Goal: Information Seeking & Learning: Find contact information

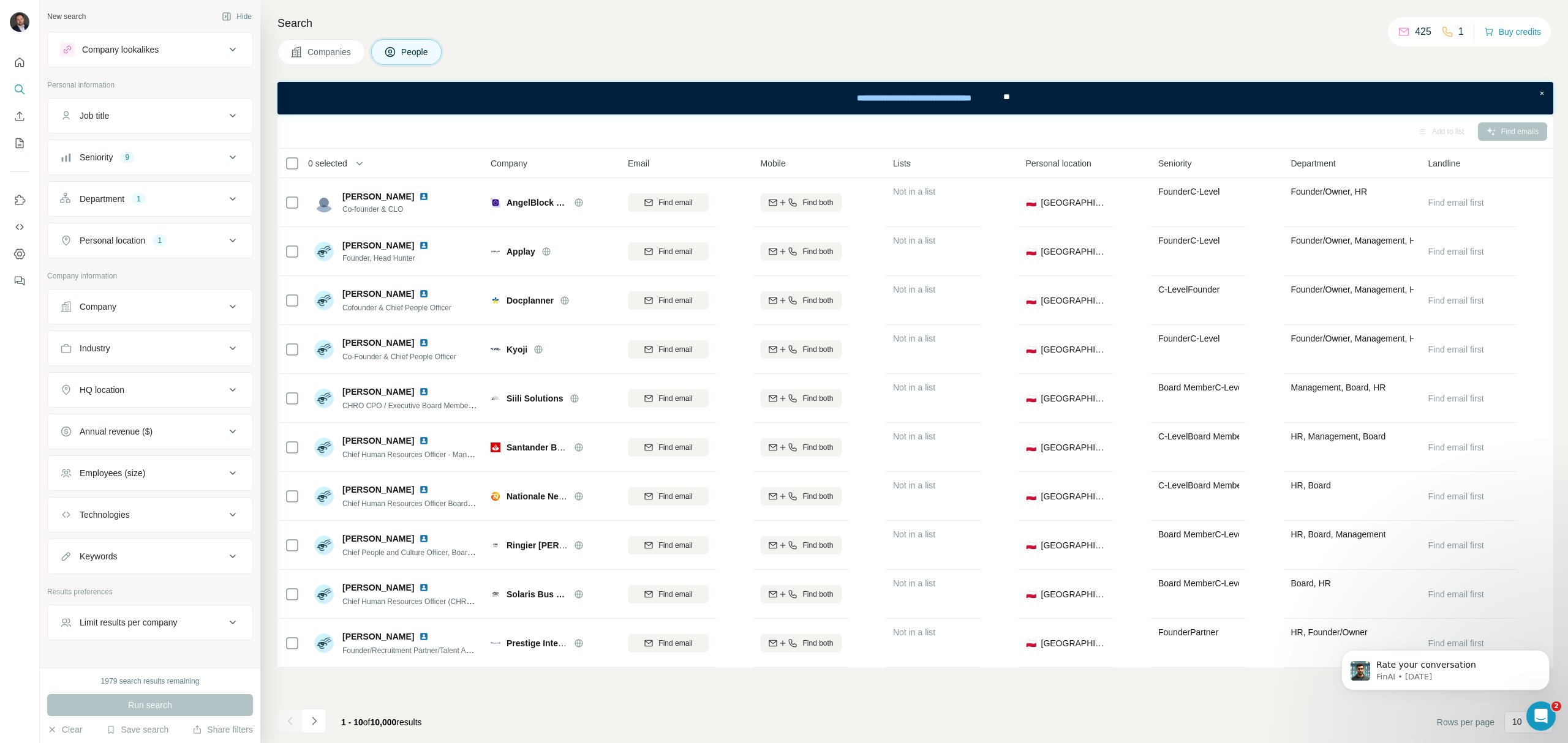
click at [317, 50] on span "Companies" at bounding box center [329, 52] width 44 height 12
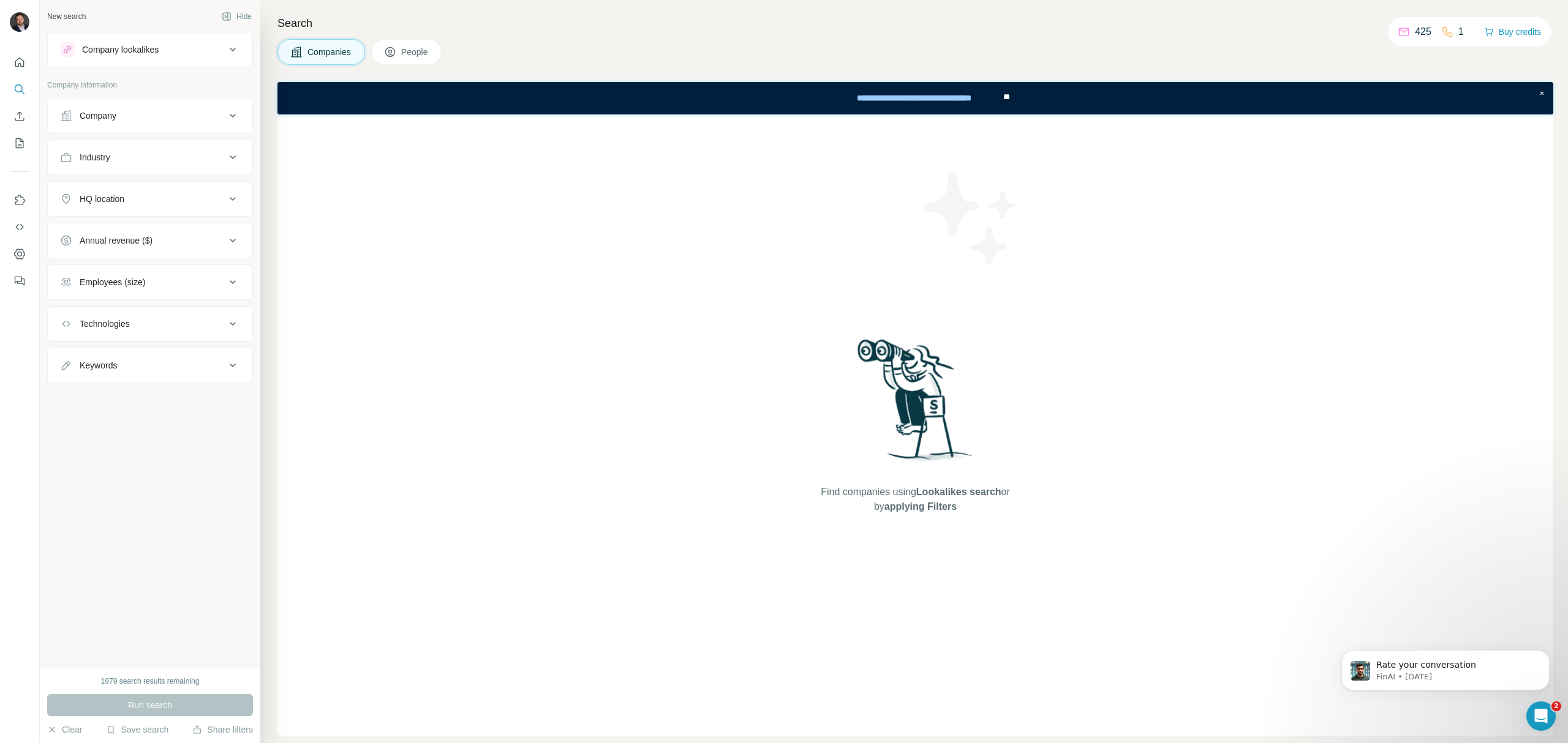
click at [116, 124] on button "Company" at bounding box center [150, 116] width 205 height 29
click at [121, 169] on input "text" at bounding box center [149, 169] width 180 height 22
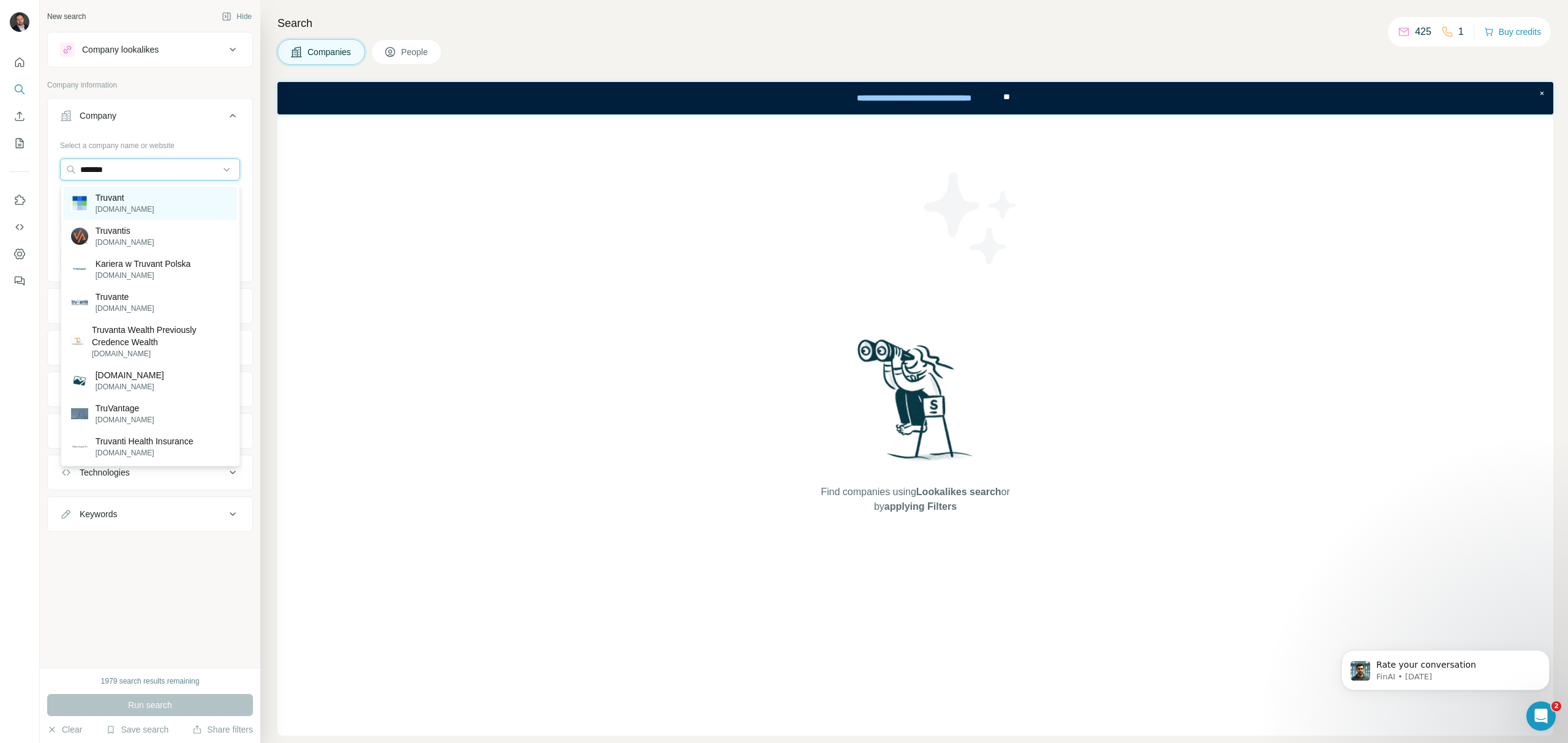
type input "*******"
click at [159, 203] on div "Truvant [DOMAIN_NAME]" at bounding box center [150, 203] width 173 height 33
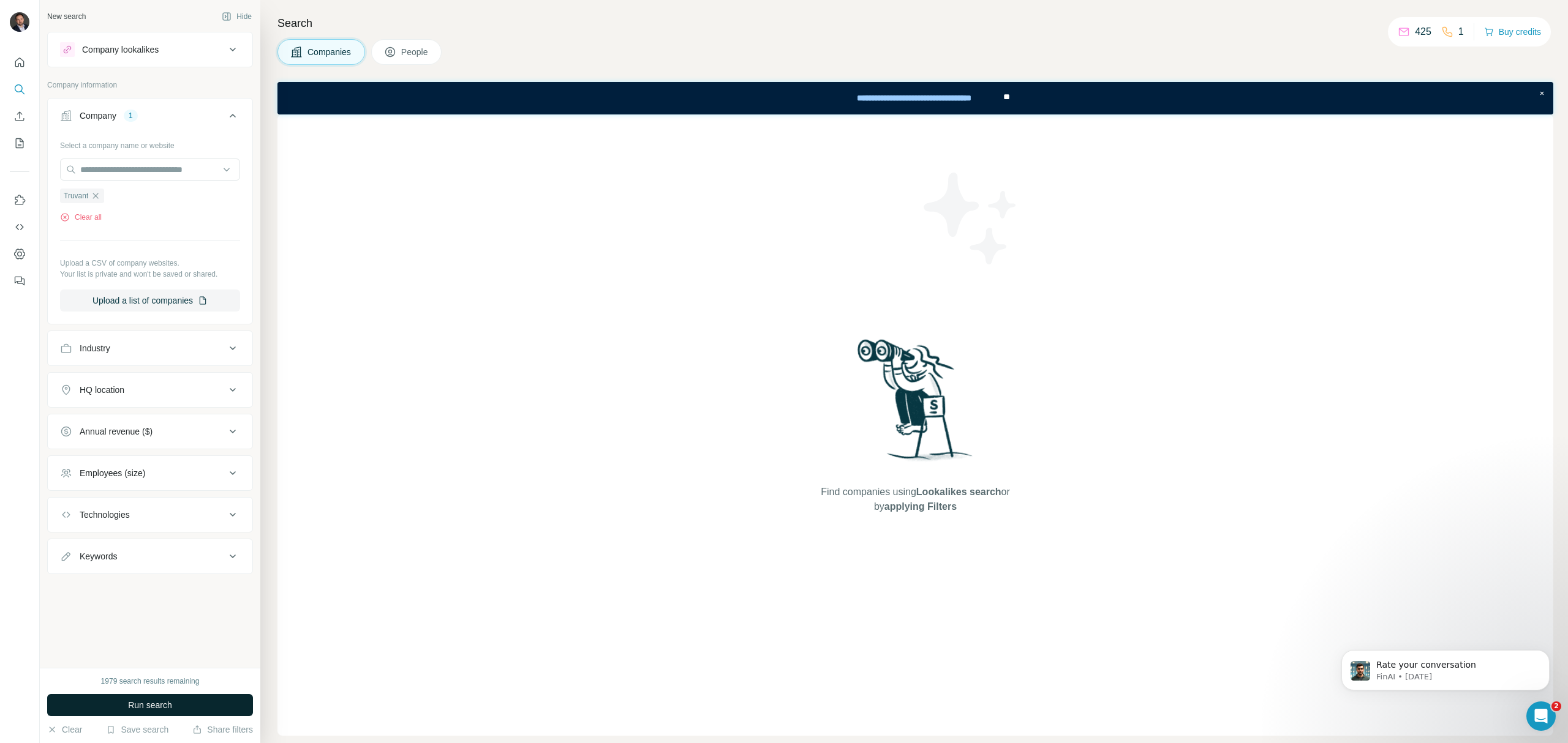
click at [185, 703] on button "Run search" at bounding box center [150, 705] width 206 height 22
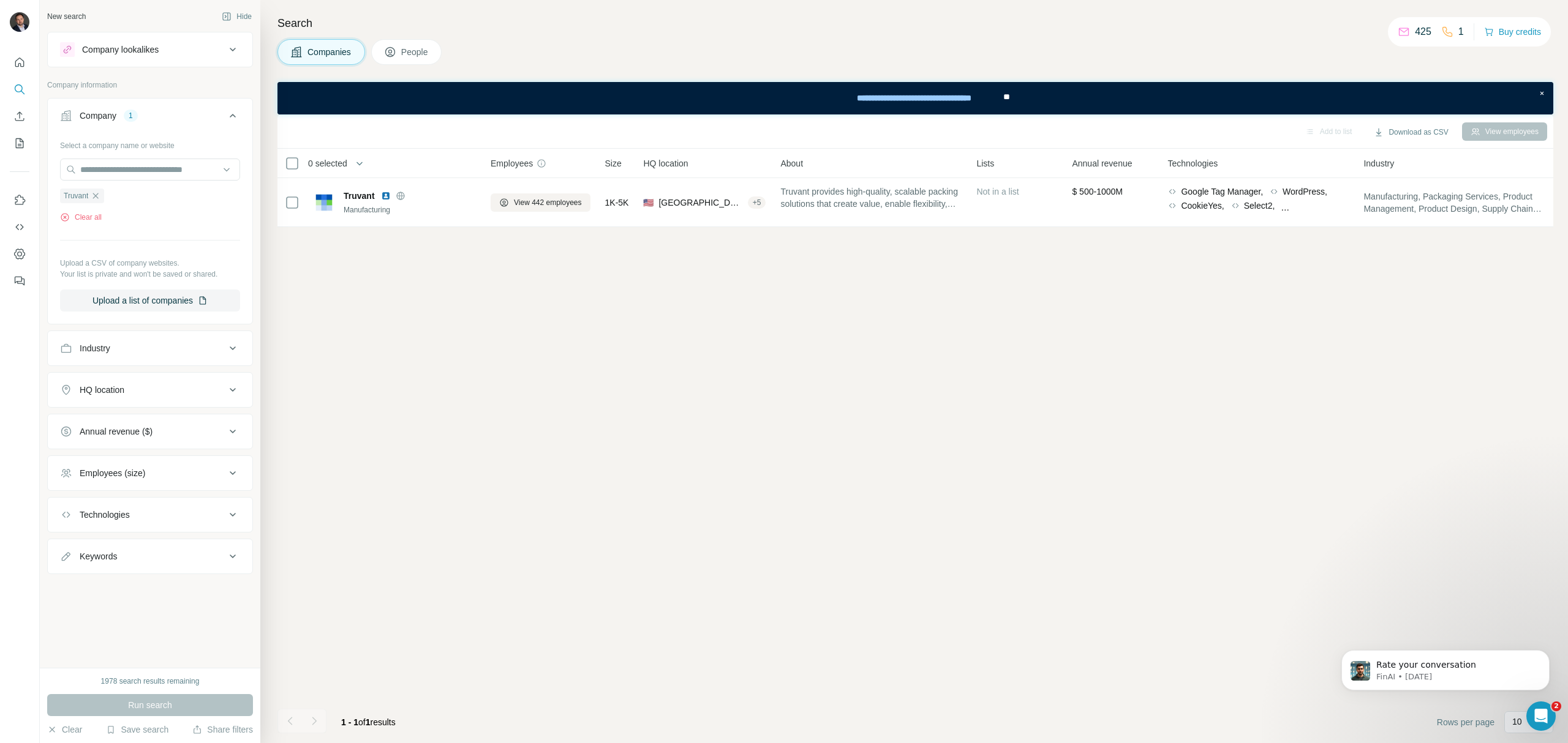
click at [412, 54] on span "People" at bounding box center [415, 52] width 28 height 12
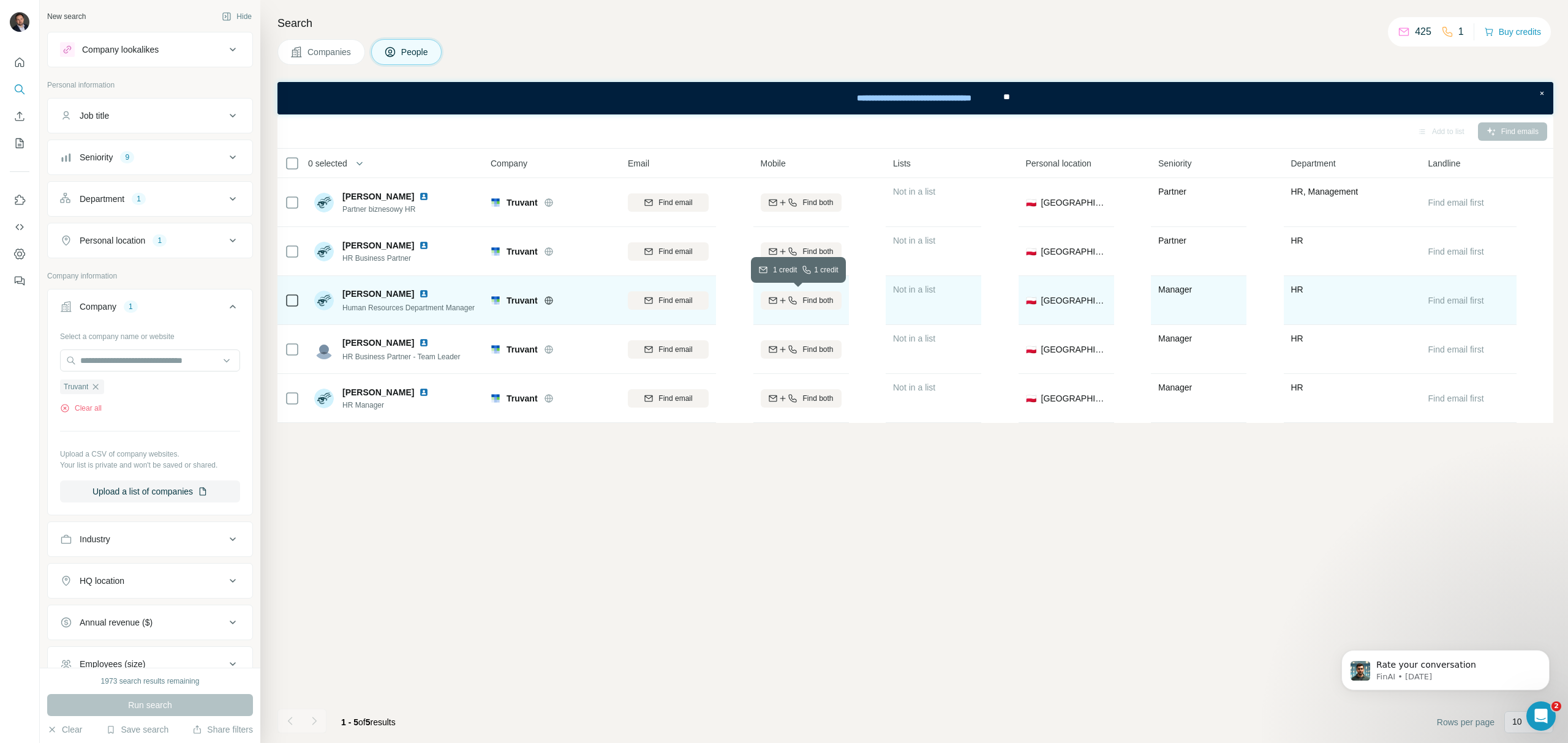
click at [809, 304] on span "Find both" at bounding box center [818, 300] width 31 height 11
click at [807, 309] on div "Finding mobile" at bounding box center [801, 300] width 81 height 34
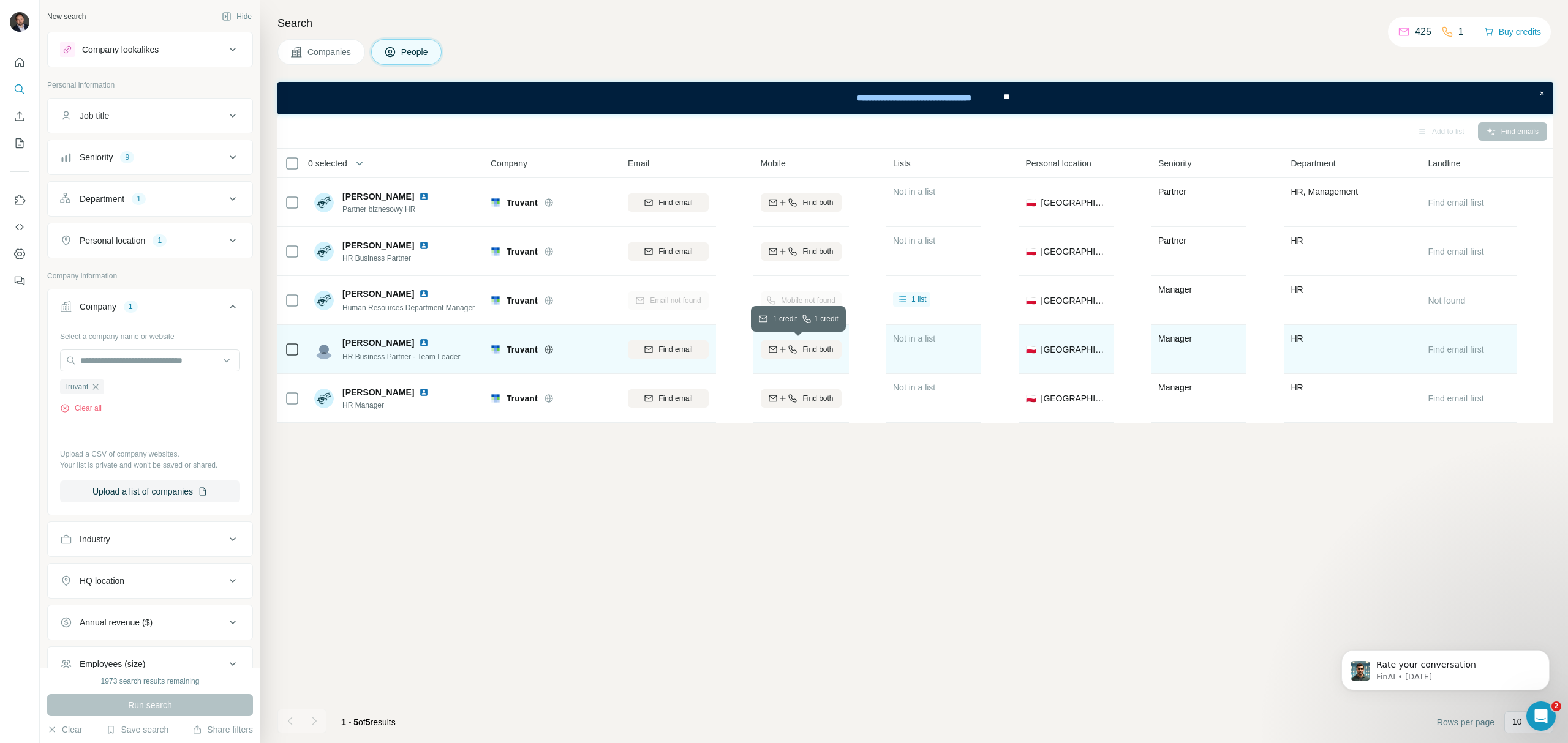
click at [816, 349] on span "Find both" at bounding box center [818, 349] width 31 height 11
